Goal: Check status

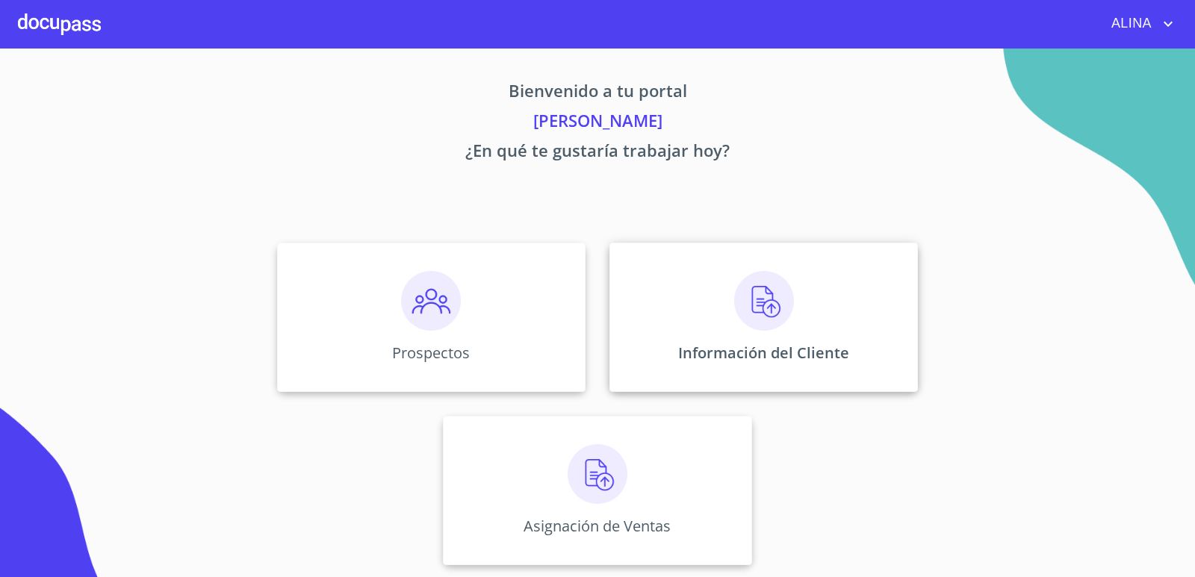
click at [674, 290] on div "Información del Cliente" at bounding box center [763, 317] width 308 height 149
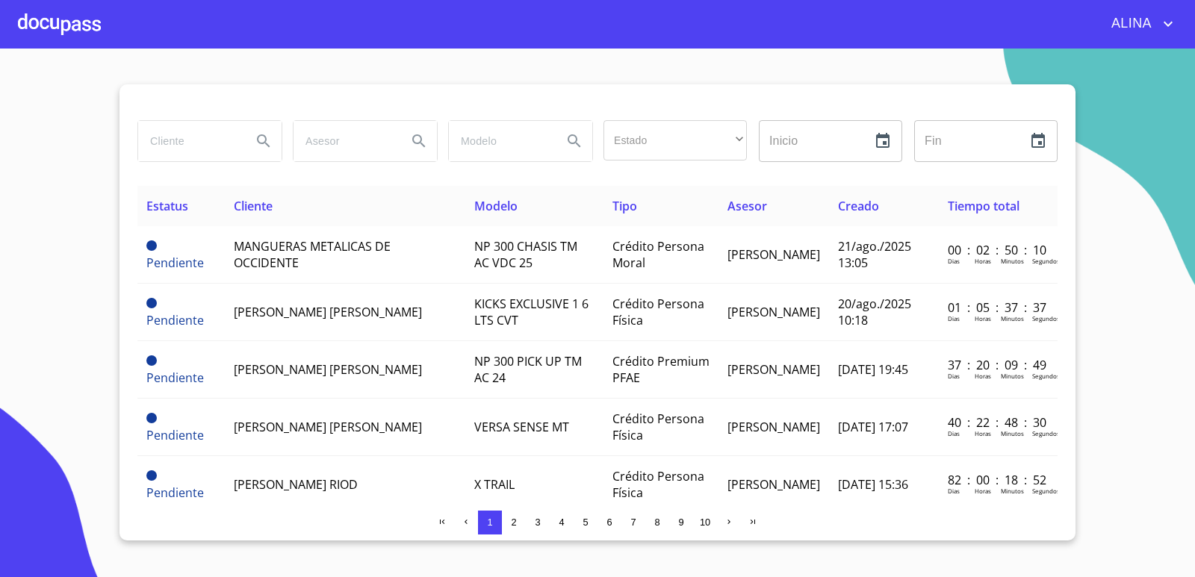
click at [231, 146] on input "search" at bounding box center [189, 141] width 102 height 40
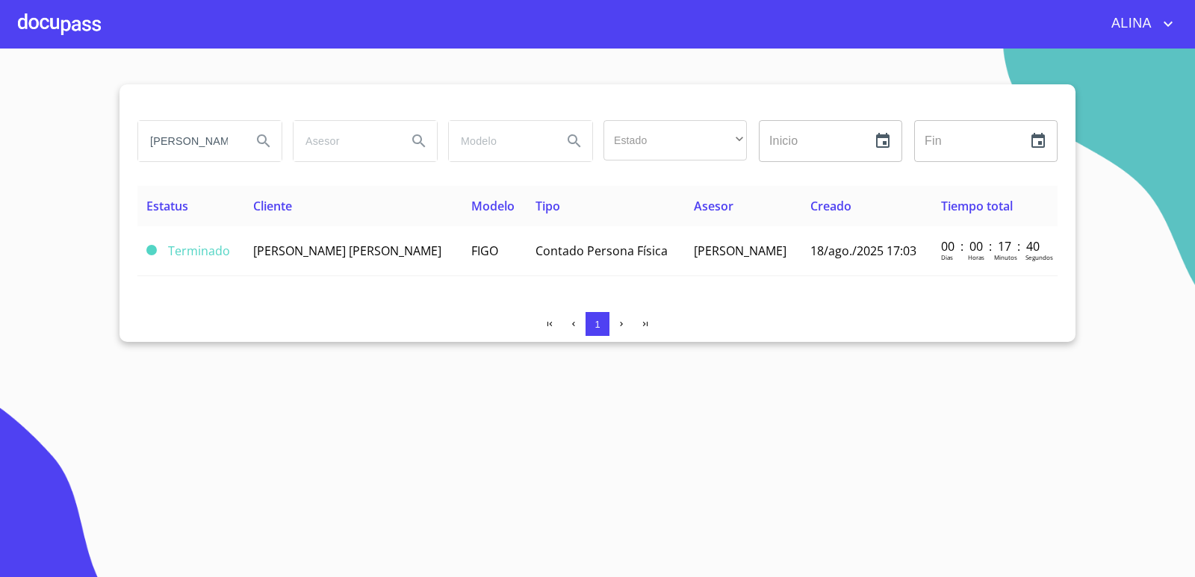
drag, startPoint x: 231, startPoint y: 140, endPoint x: 127, endPoint y: 142, distance: 104.6
click at [127, 142] on div "[PERSON_NAME] Estado ​ ​ Inicio ​ Fin ​ Estatus Cliente Modelo Tipo Asesor Crea…" at bounding box center [597, 213] width 956 height 258
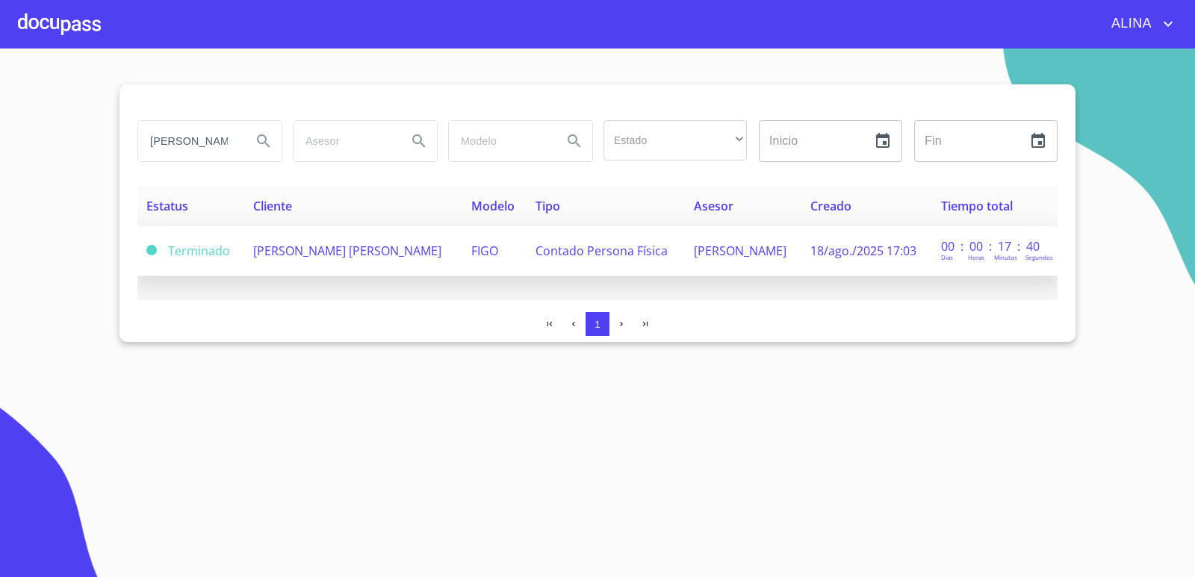
type input "[PERSON_NAME]"
click at [339, 251] on span "[PERSON_NAME] [PERSON_NAME]" at bounding box center [347, 251] width 188 height 16
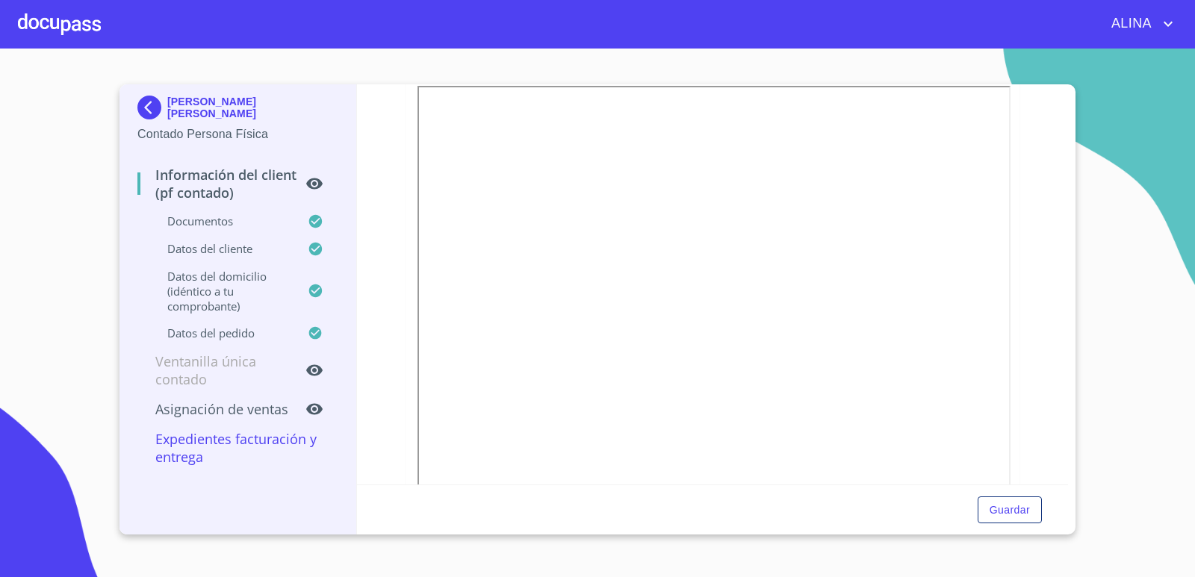
scroll to position [448, 0]
